Goal: Check status: Check status

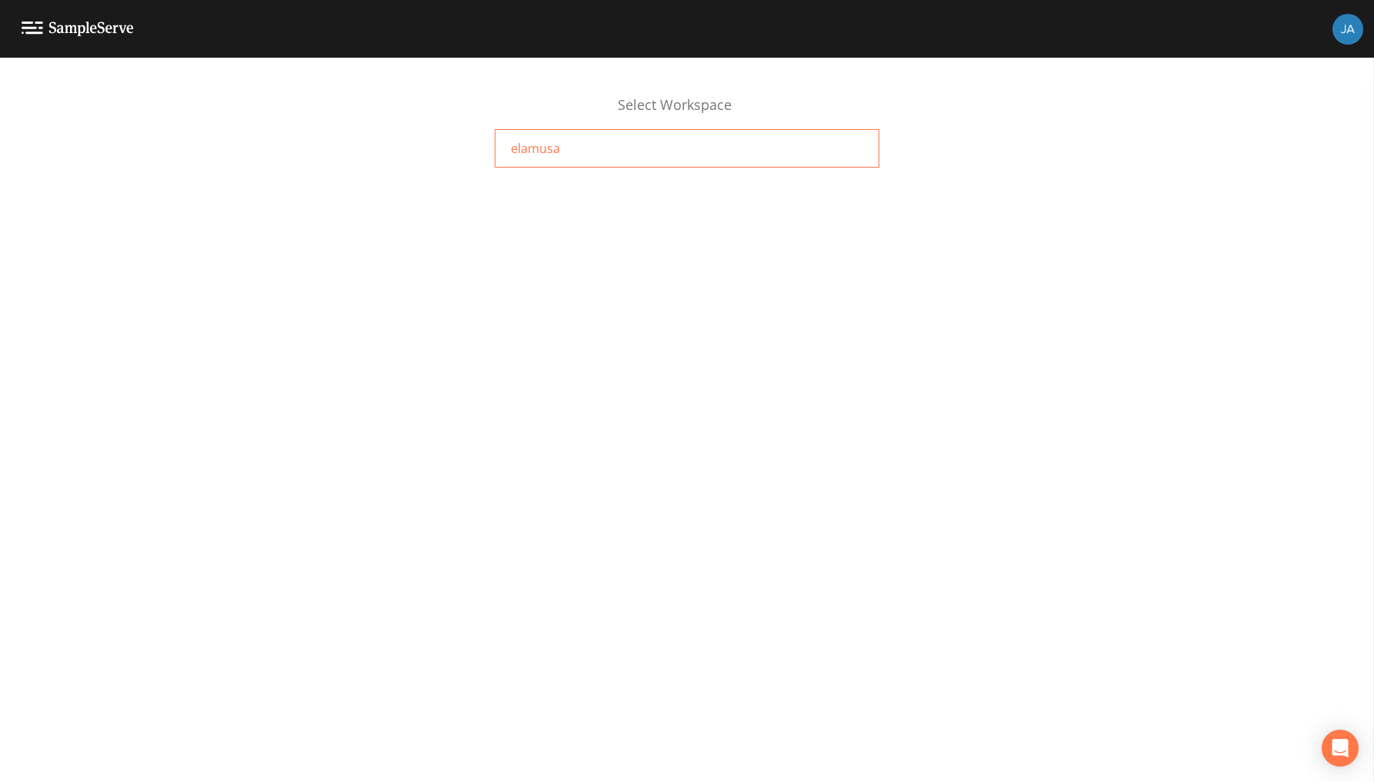
click at [525, 151] on span "elamusa" at bounding box center [535, 148] width 49 height 18
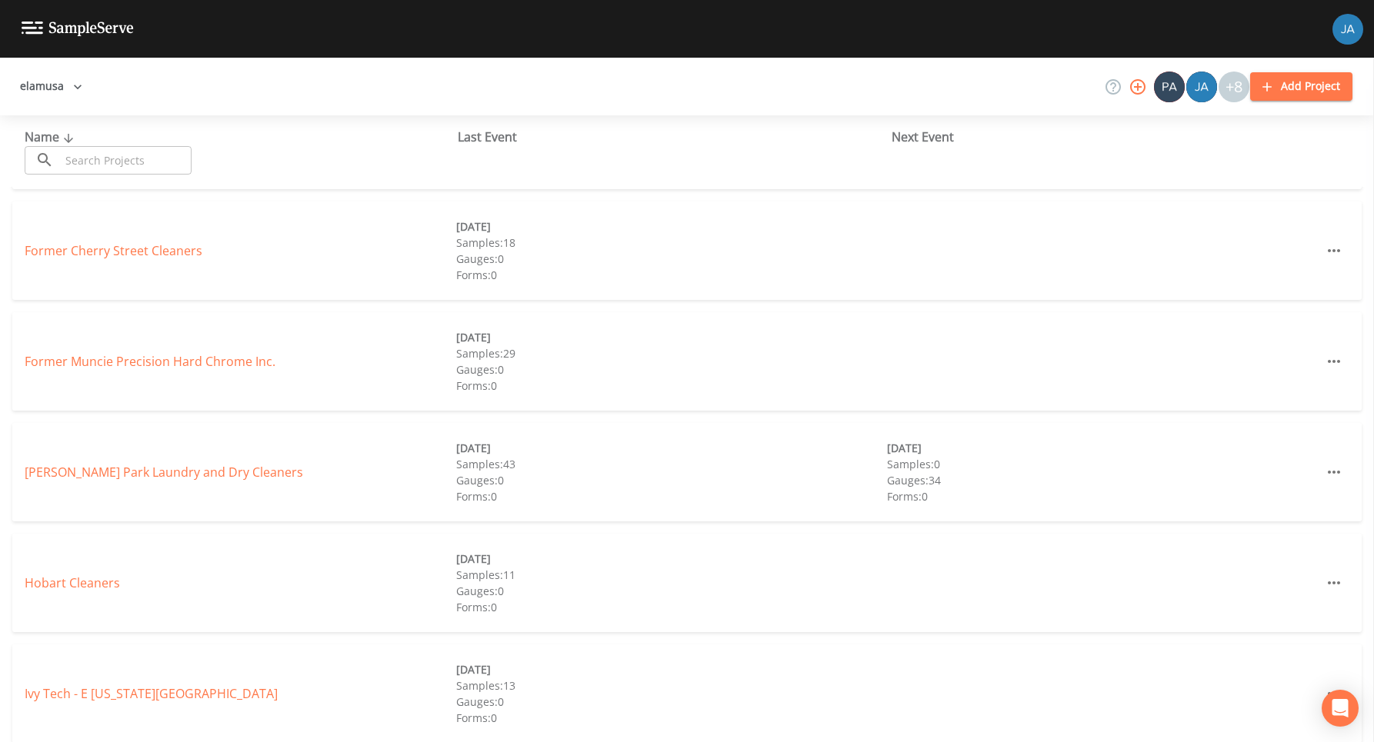
scroll to position [433, 0]
click at [139, 465] on link "[PERSON_NAME] Park Laundry and Dry Cleaners" at bounding box center [164, 467] width 278 height 17
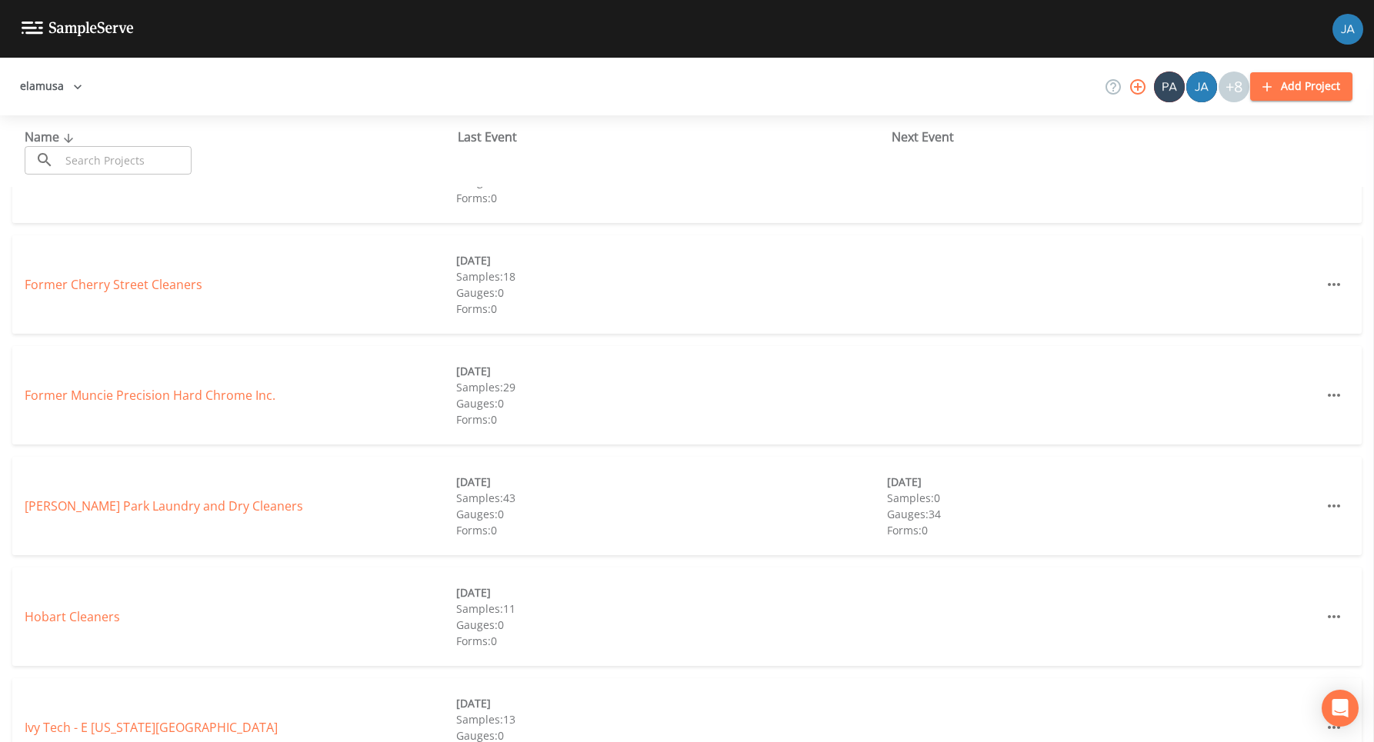
scroll to position [396, 0]
click at [142, 504] on link "Glen Park Laundry and Dry Cleaners" at bounding box center [164, 504] width 278 height 17
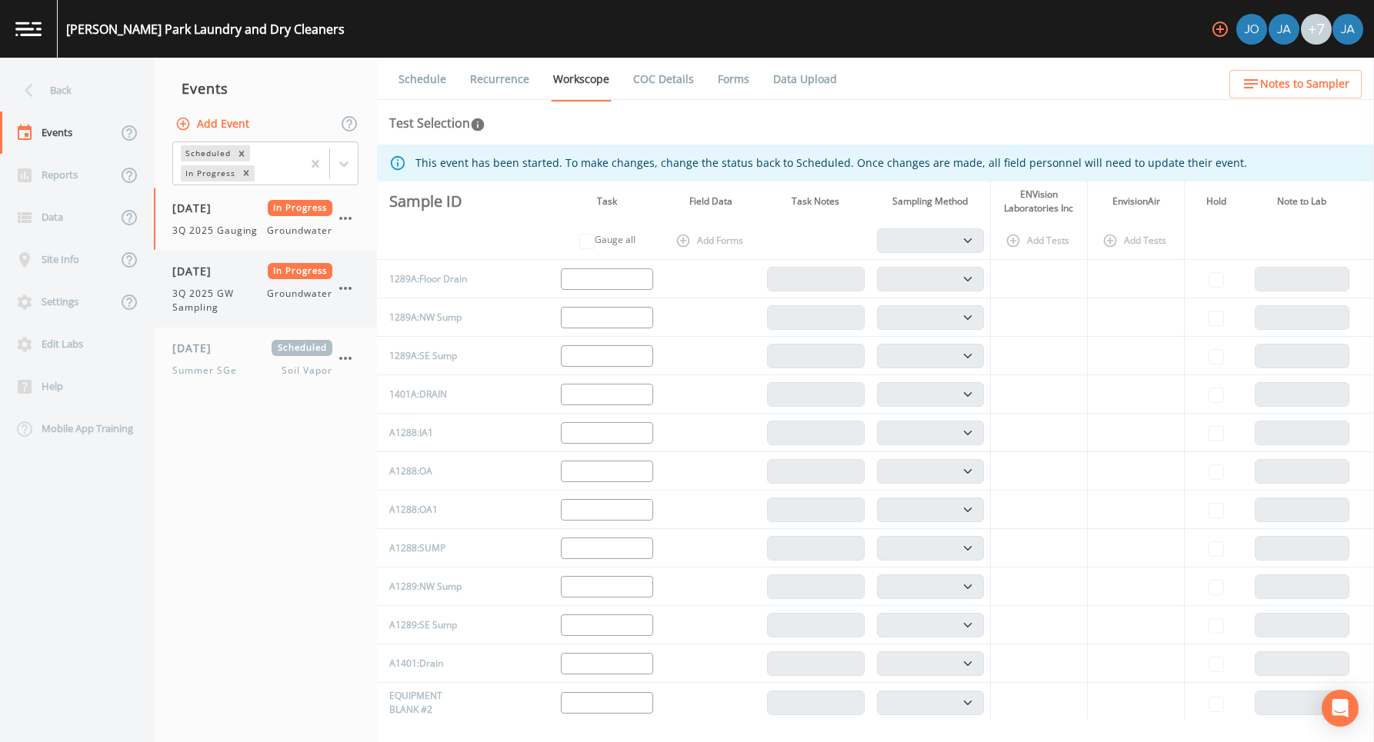
click at [202, 297] on span "3Q 2025 GW Sampling" at bounding box center [219, 301] width 95 height 28
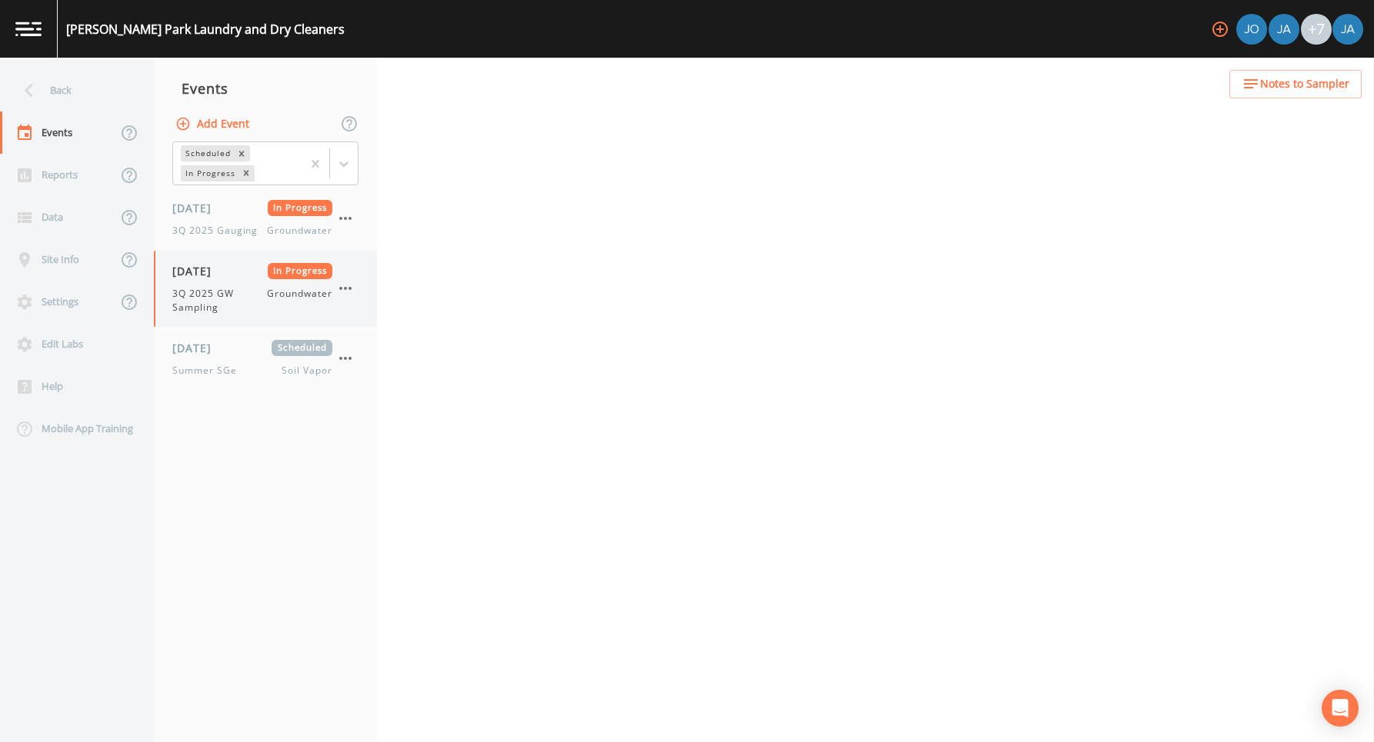
select select "4f082be6-97a7-4f70-a81f-c26a4e896ad7"
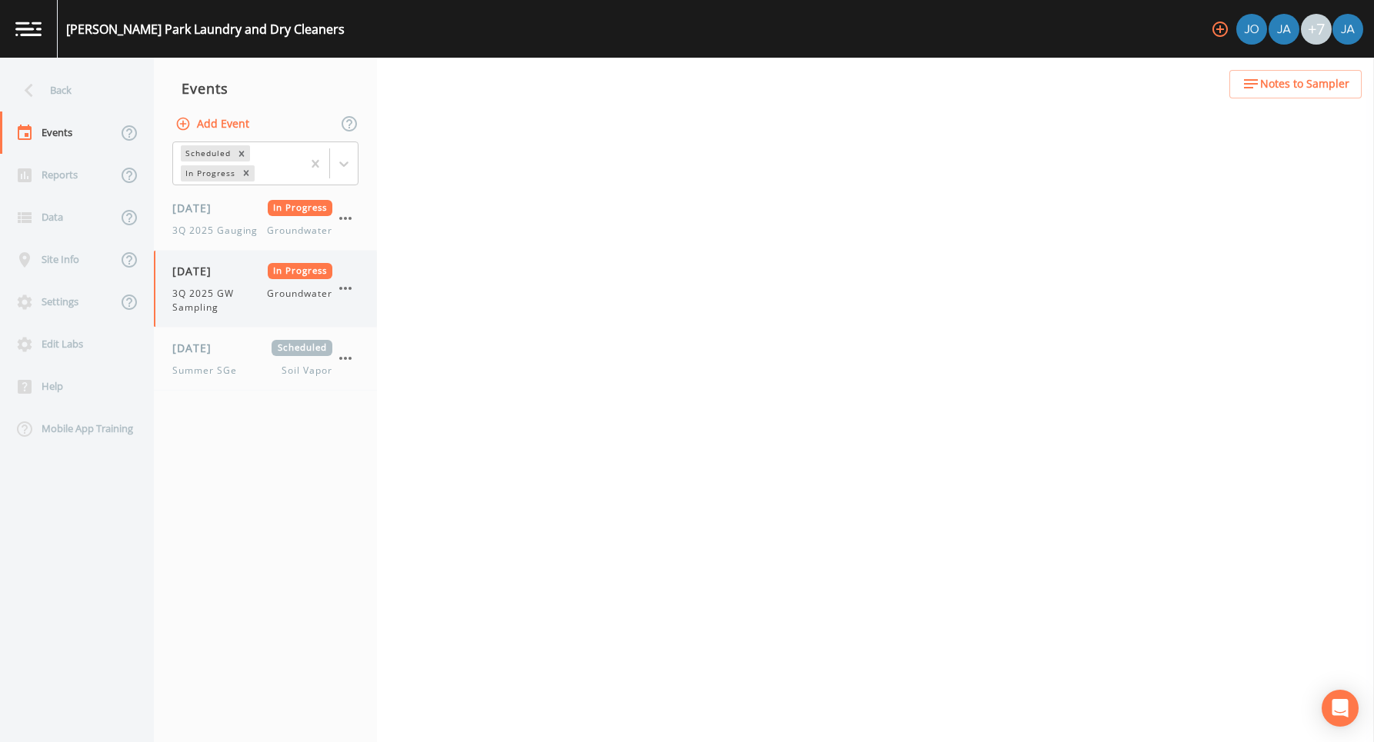
select select "4f082be6-97a7-4f70-a81f-c26a4e896ad7"
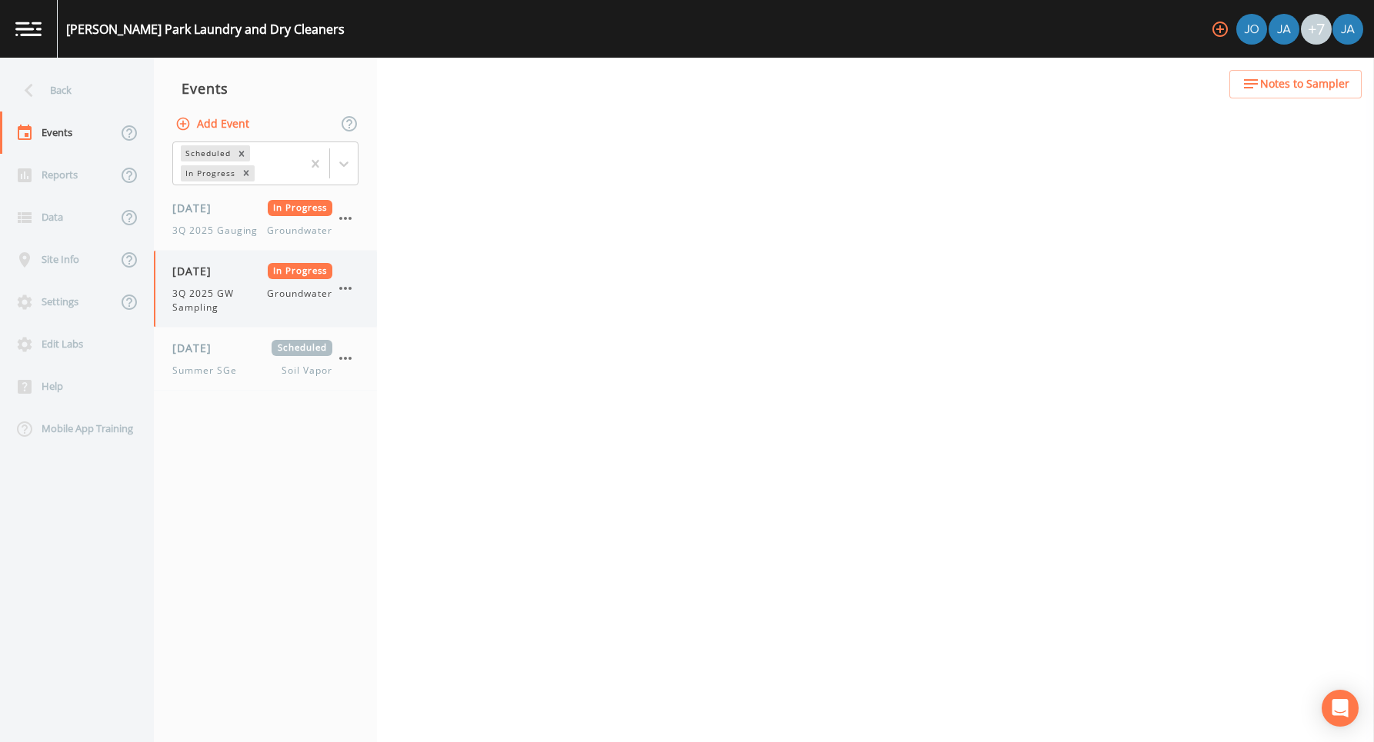
select select "4f082be6-97a7-4f70-a81f-c26a4e896ad7"
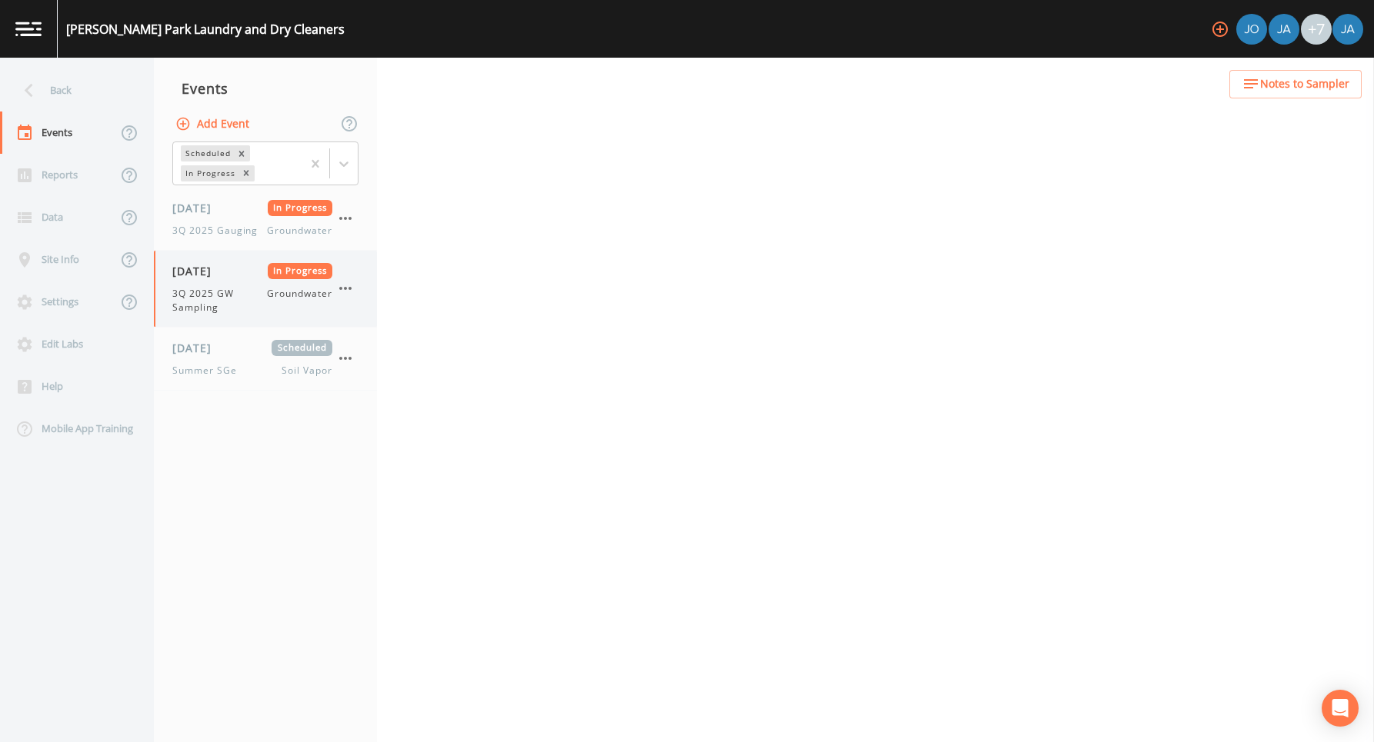
select select "4f082be6-97a7-4f70-a81f-c26a4e896ad7"
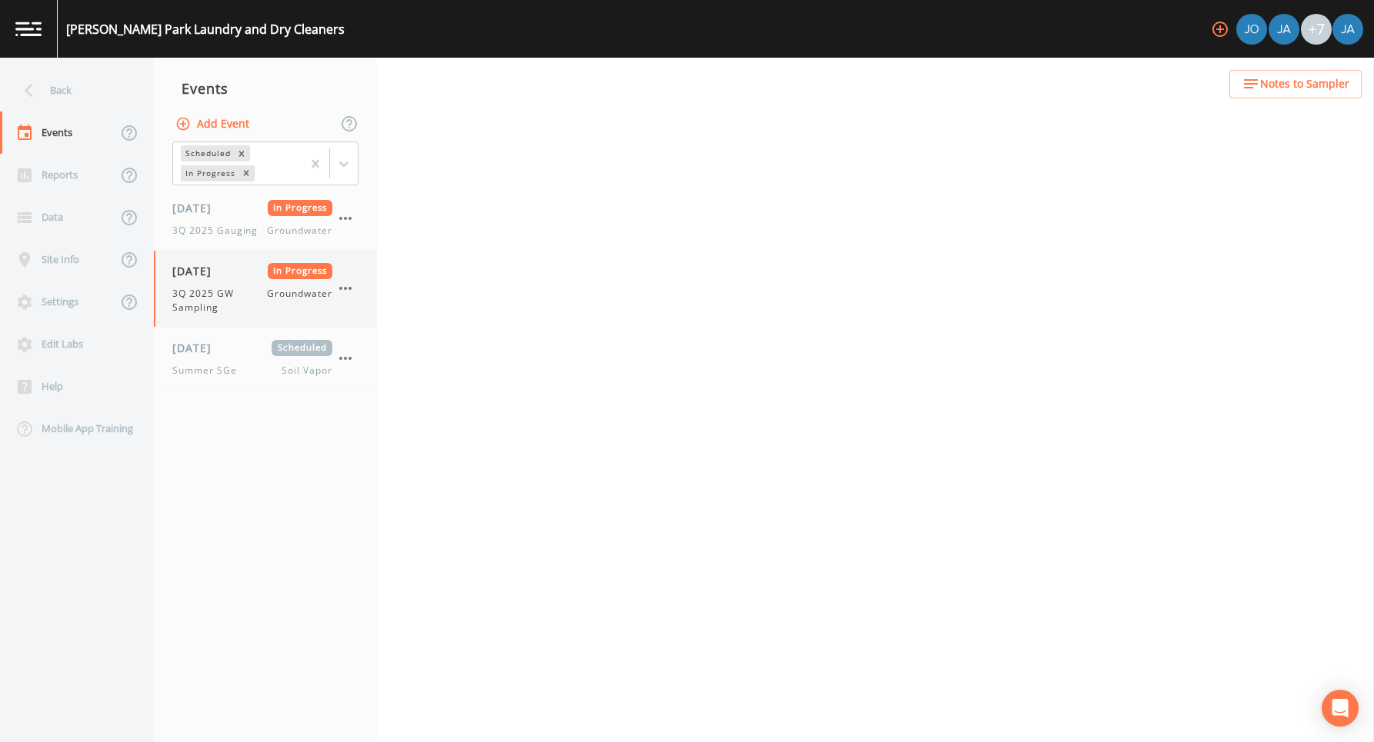
select select "367ad9d5-c11d-4df5-88f7-f53fa70a0e91"
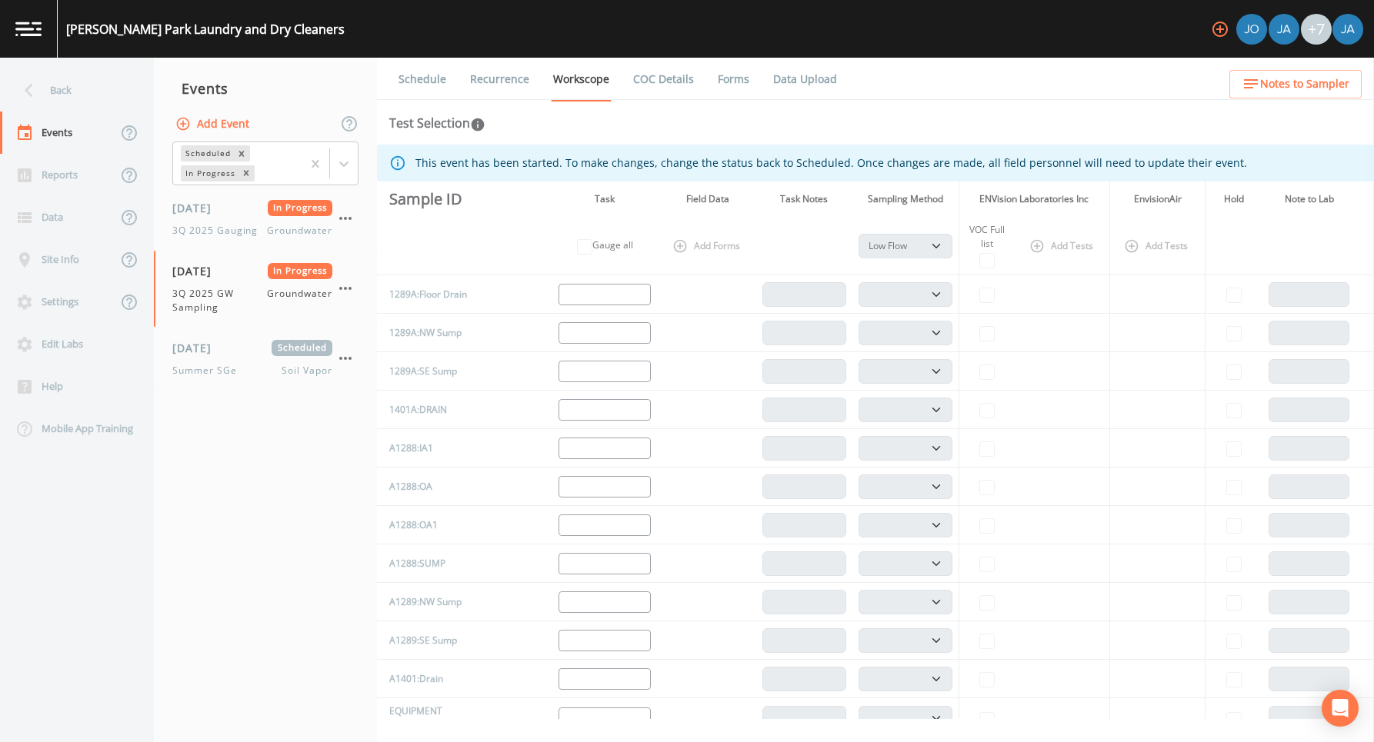
click at [658, 82] on link "COC Details" at bounding box center [663, 79] width 65 height 43
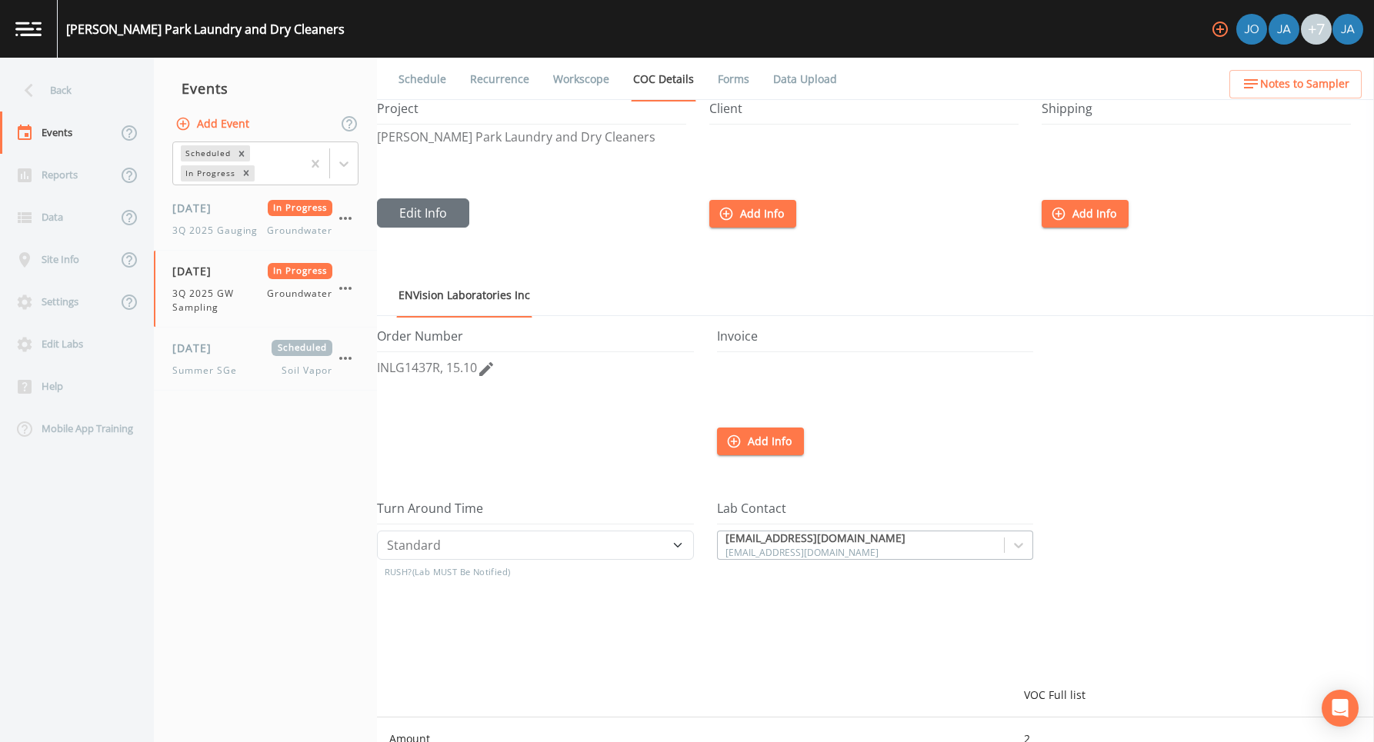
click at [715, 67] on link "Forms" at bounding box center [733, 79] width 36 height 43
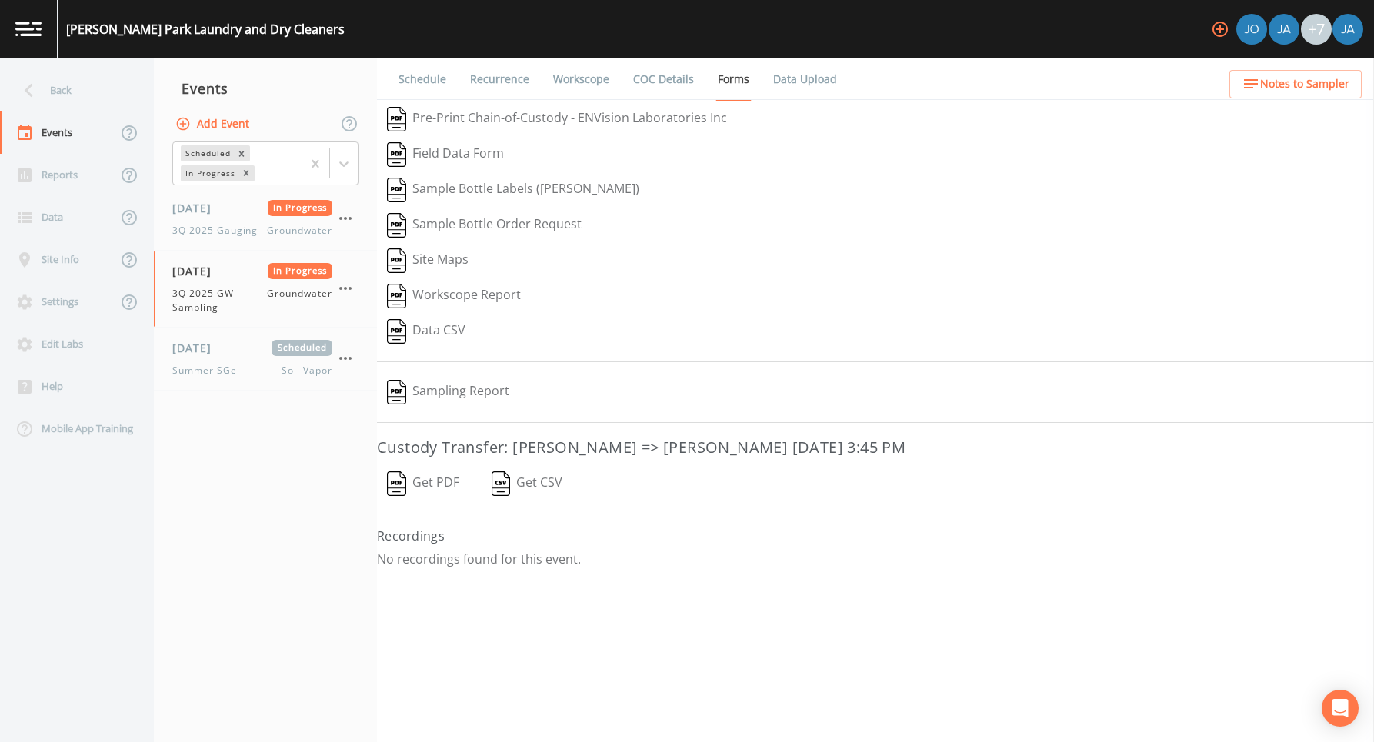
click at [400, 487] on img "button" at bounding box center [396, 483] width 19 height 25
click at [499, 482] on img "button" at bounding box center [500, 483] width 19 height 25
click at [407, 388] on button "Sampling Report" at bounding box center [448, 392] width 142 height 35
